Goal: Navigation & Orientation: Find specific page/section

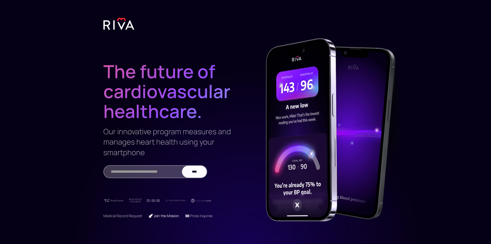
click at [167, 215] on link "🚀 Join the Mission" at bounding box center [163, 215] width 30 height 5
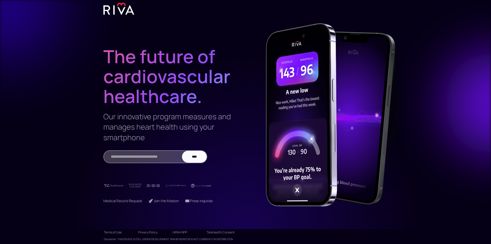
scroll to position [23, 0]
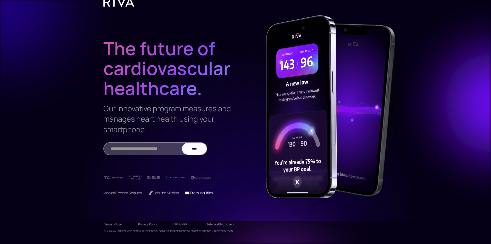
click at [199, 192] on link "📧 Press inquiries" at bounding box center [199, 192] width 28 height 5
click at [63, 173] on div at bounding box center [245, 122] width 491 height 244
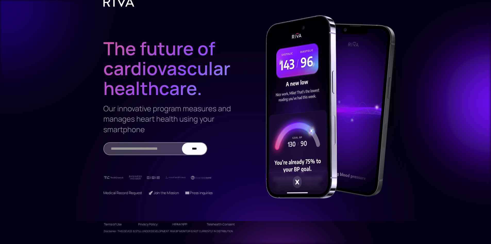
click at [114, 223] on link "Terms of Use" at bounding box center [118, 224] width 28 height 8
